Goal: Transaction & Acquisition: Subscribe to service/newsletter

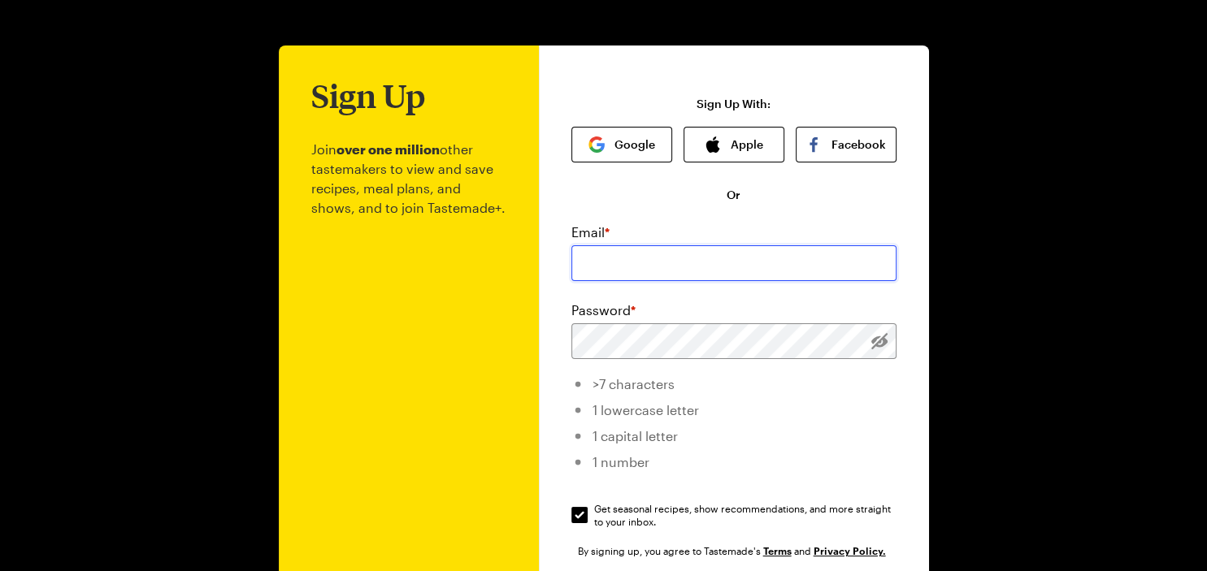
click at [625, 254] on input "email" at bounding box center [733, 263] width 325 height 36
type input "[EMAIL_ADDRESS][DOMAIN_NAME]"
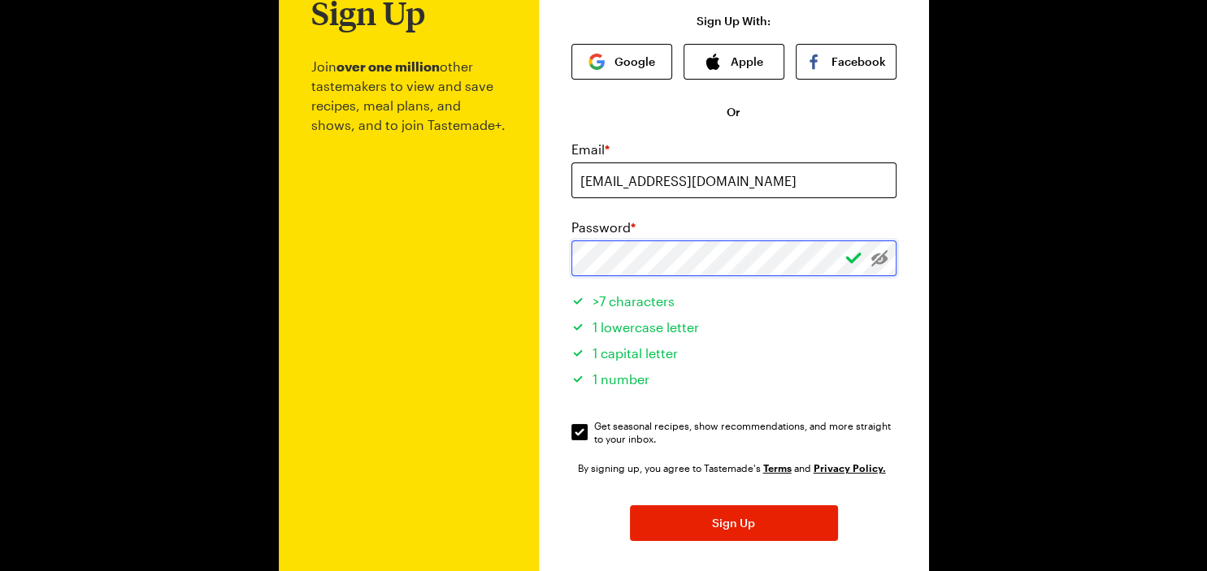
scroll to position [85, 0]
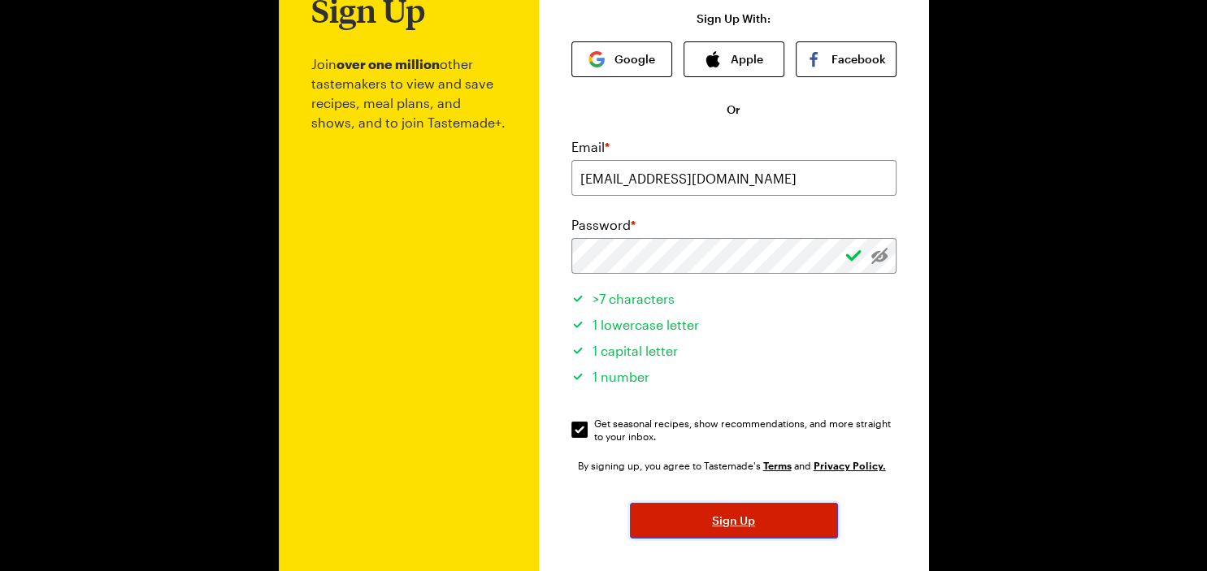
click at [722, 524] on span "Sign Up" at bounding box center [733, 521] width 43 height 16
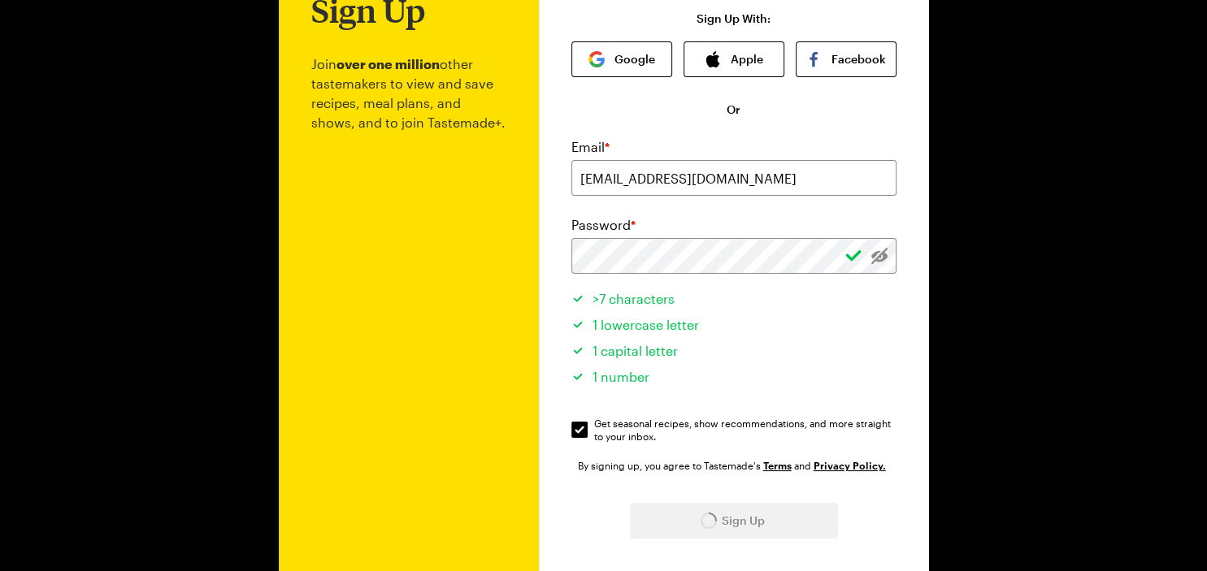
scroll to position [0, 0]
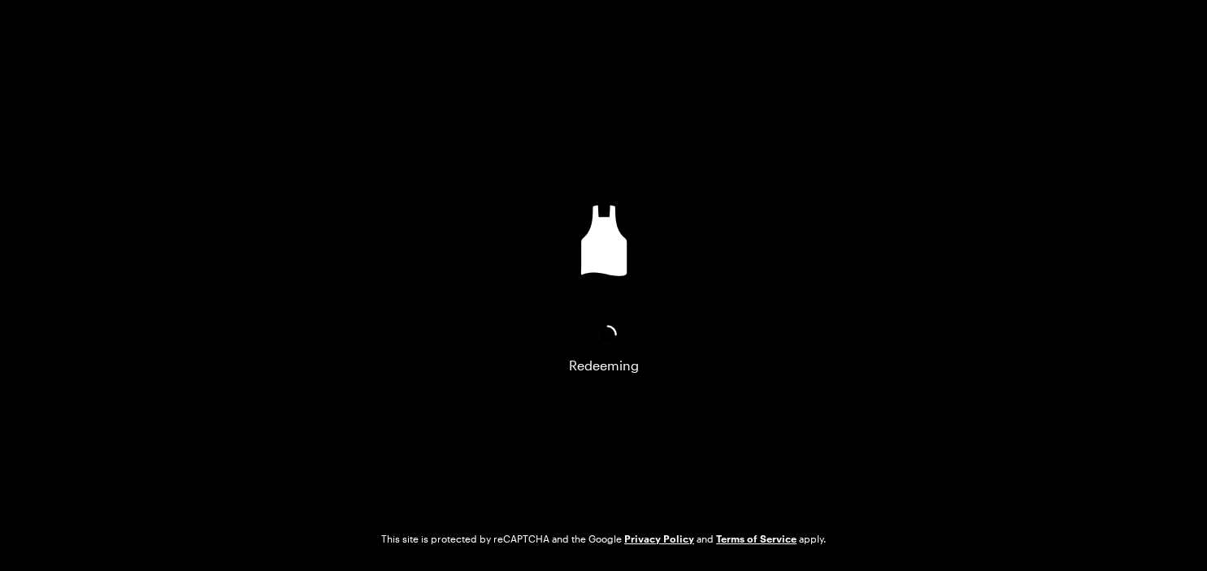
click at [405, 128] on div "Redeeming This site is protected by reCAPTCHA and the Google Privacy Policy and…" at bounding box center [604, 285] width 1170 height 571
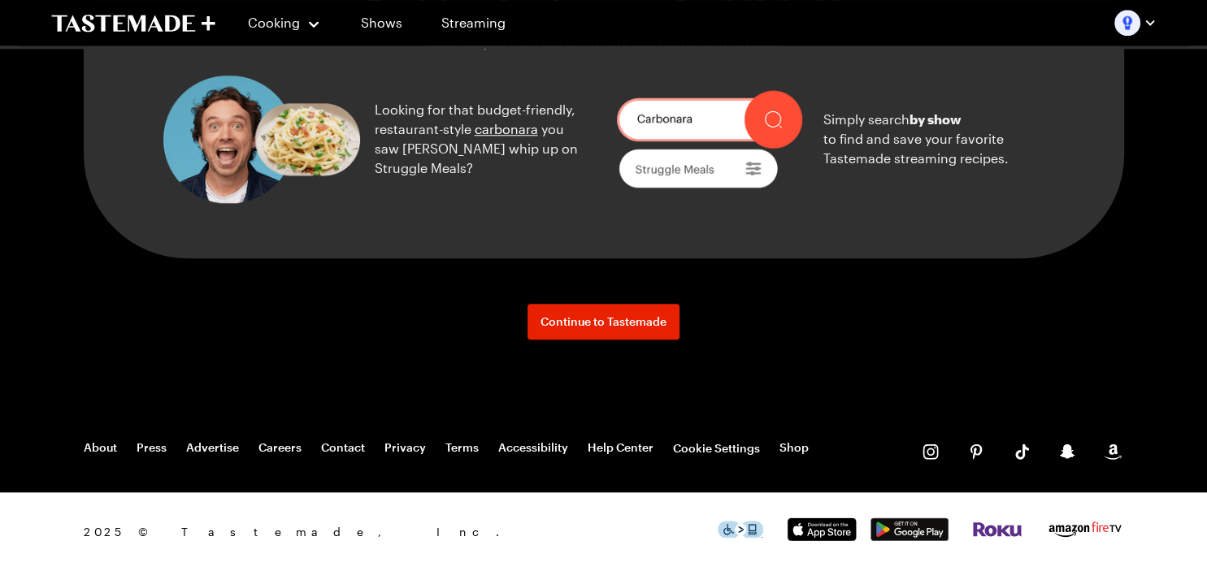
scroll to position [1716, 0]
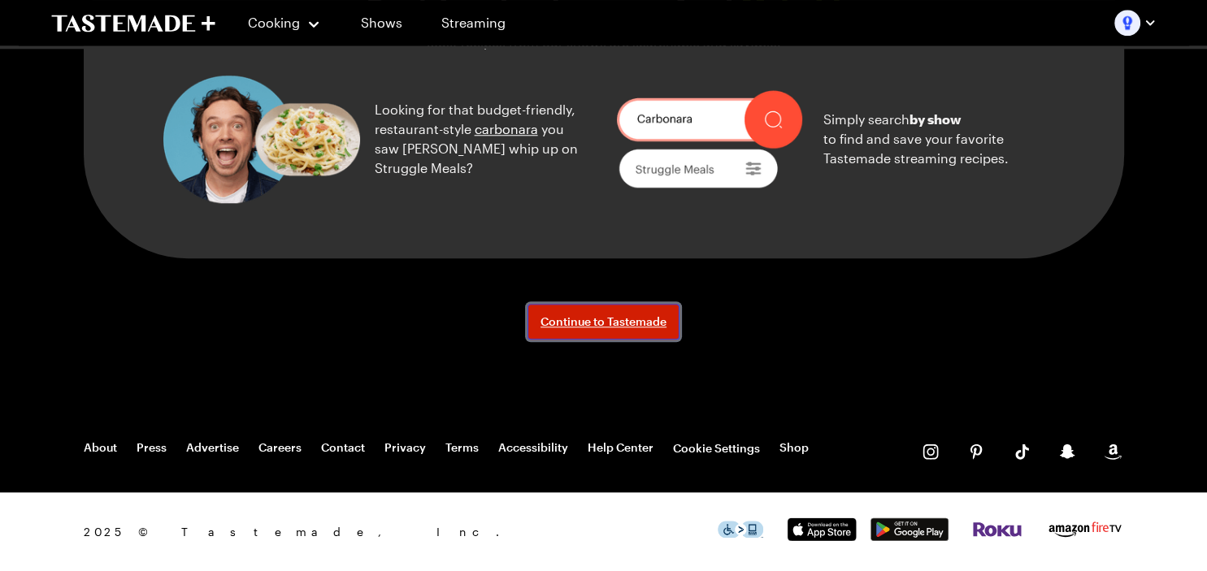
click at [618, 330] on span "Continue to Tastemade" at bounding box center [603, 322] width 126 height 16
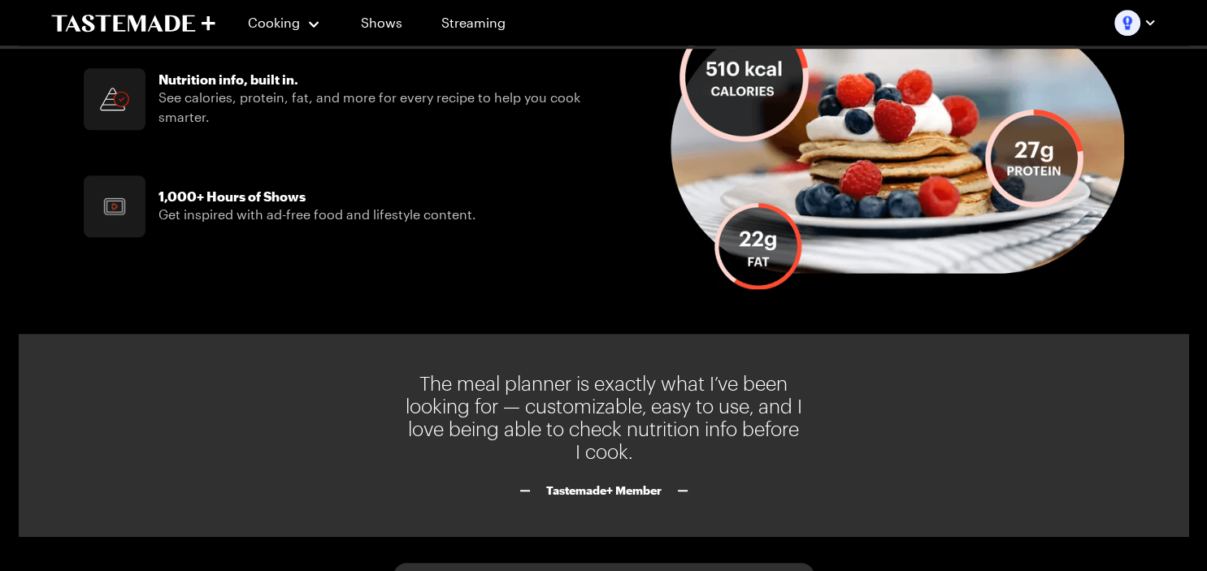
scroll to position [1287, 0]
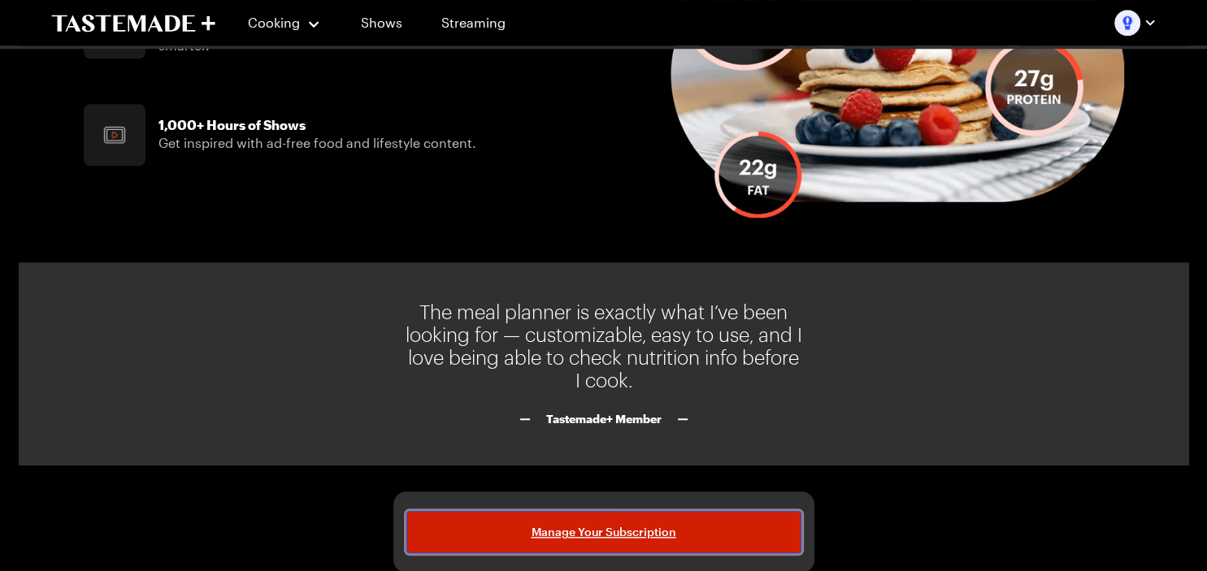
click at [614, 528] on span "Manage Your Subscription" at bounding box center [603, 532] width 145 height 16
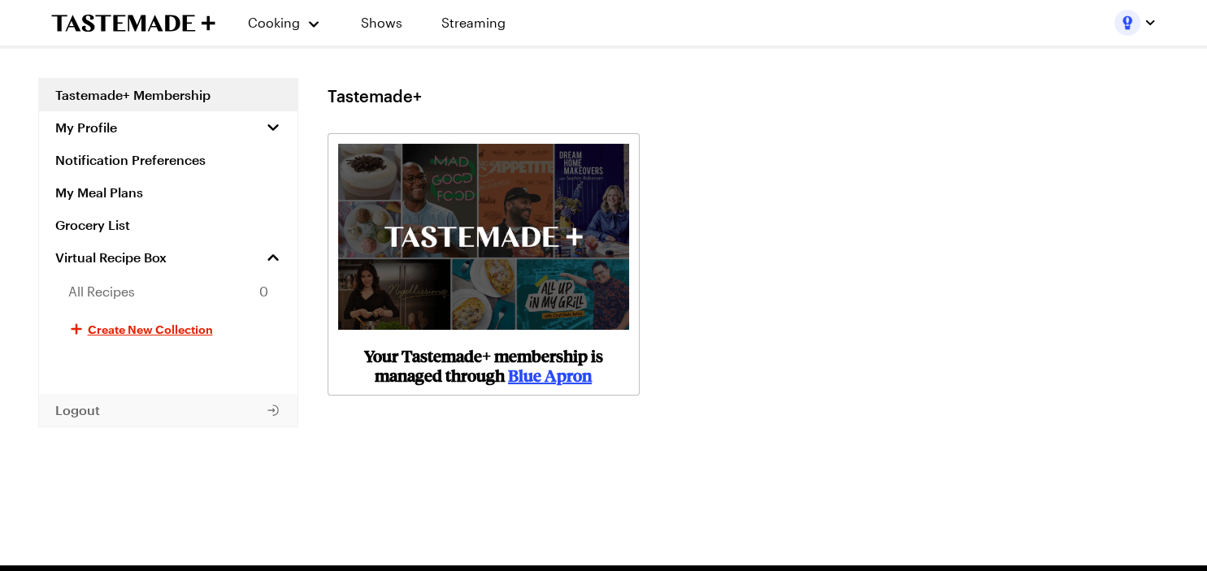
click at [87, 408] on span "Logout" at bounding box center [77, 410] width 45 height 16
